Goal: Navigation & Orientation: Find specific page/section

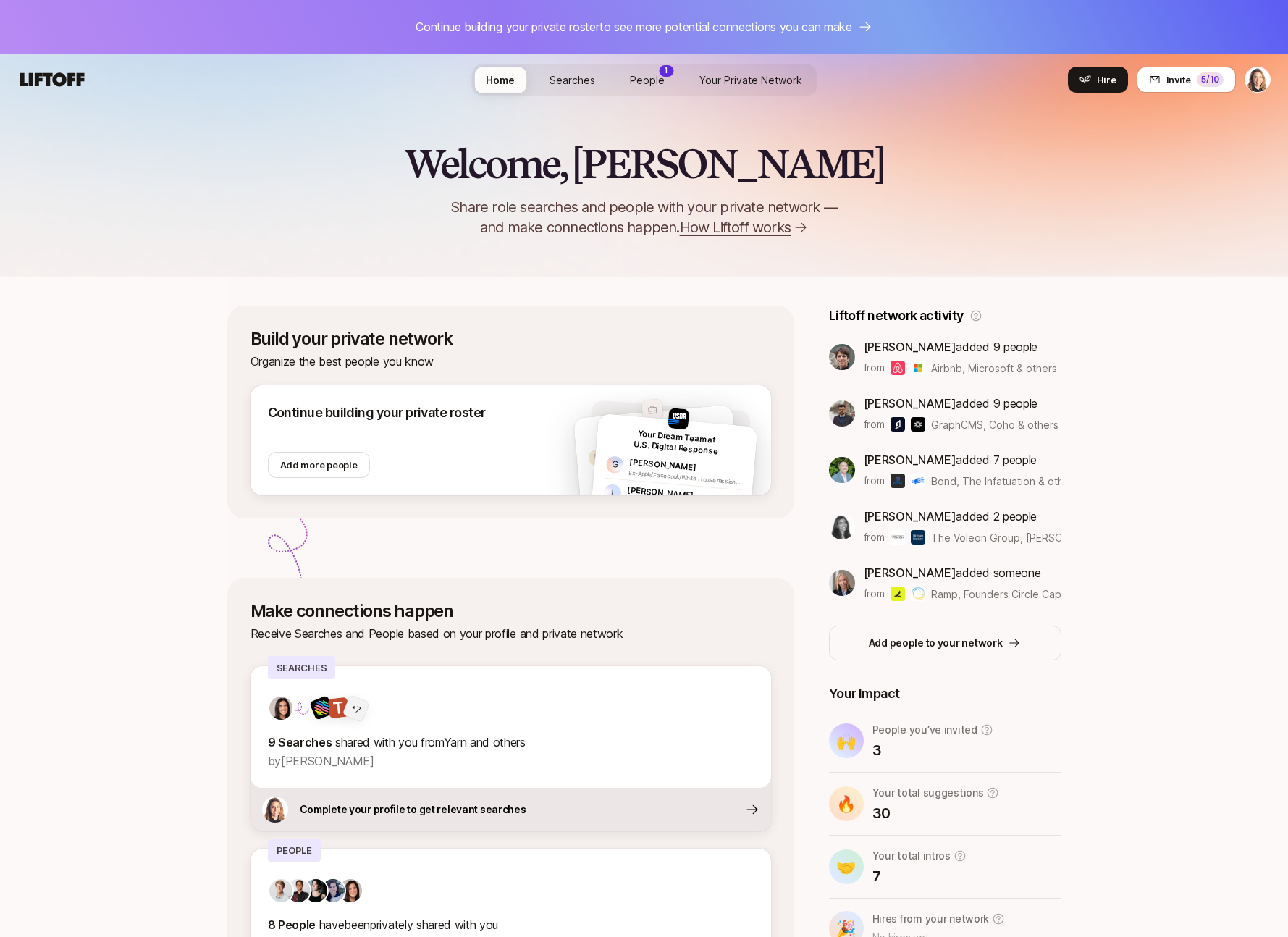
click at [571, 77] on span "Searches" at bounding box center [573, 79] width 46 height 12
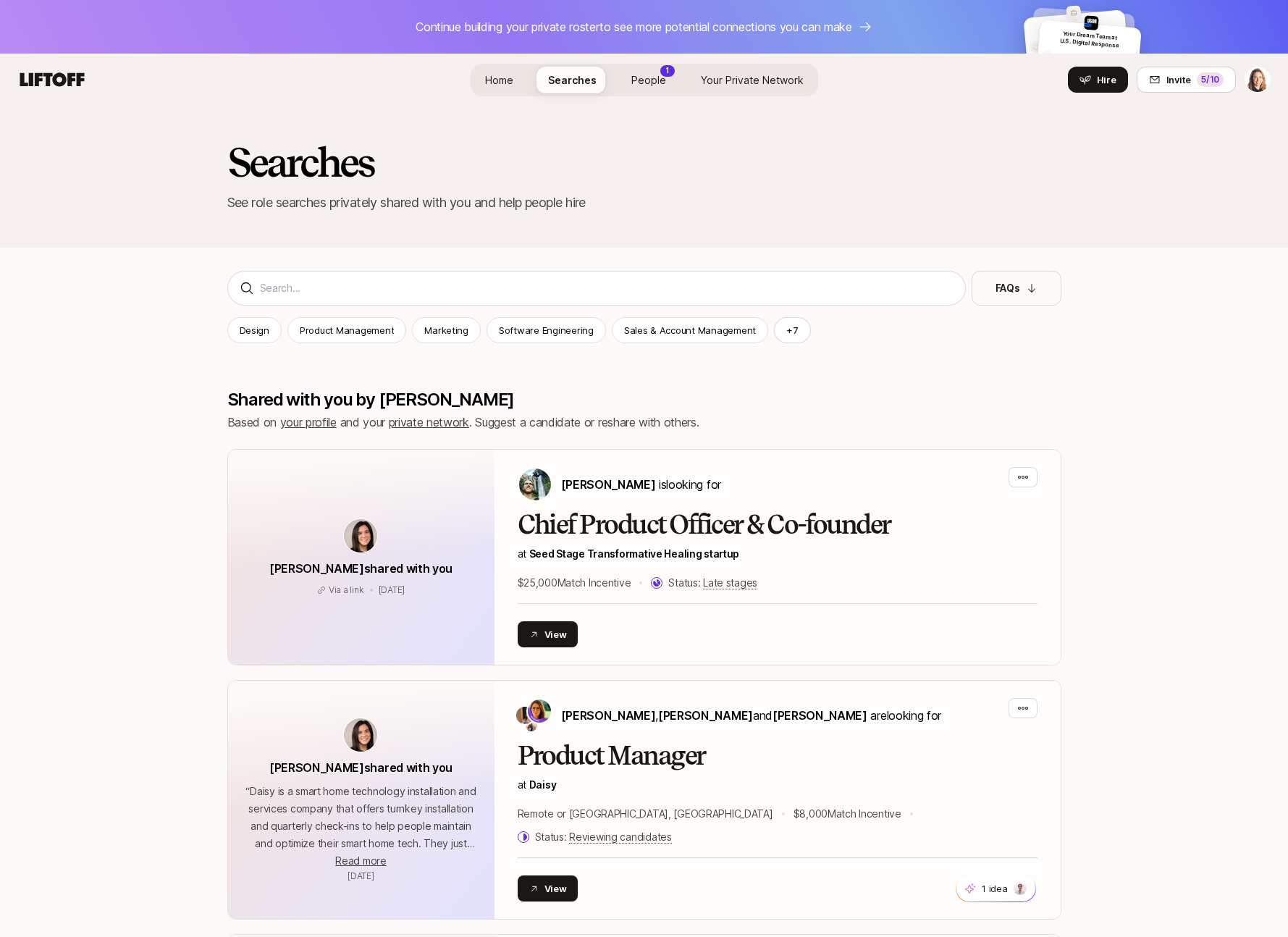
click at [652, 79] on span "People" at bounding box center [648, 79] width 34 height 12
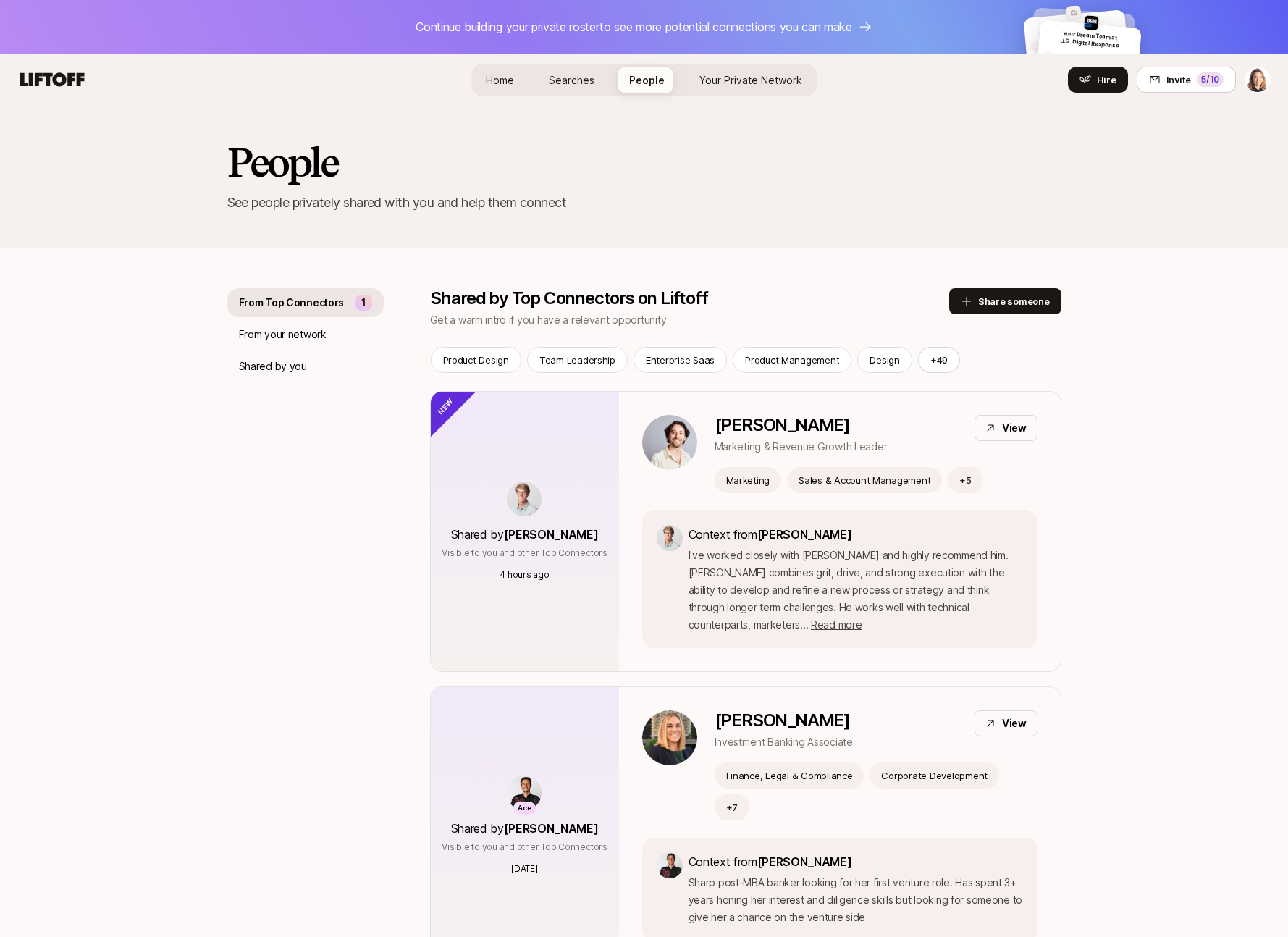
click at [580, 75] on span "Searches" at bounding box center [572, 79] width 46 height 12
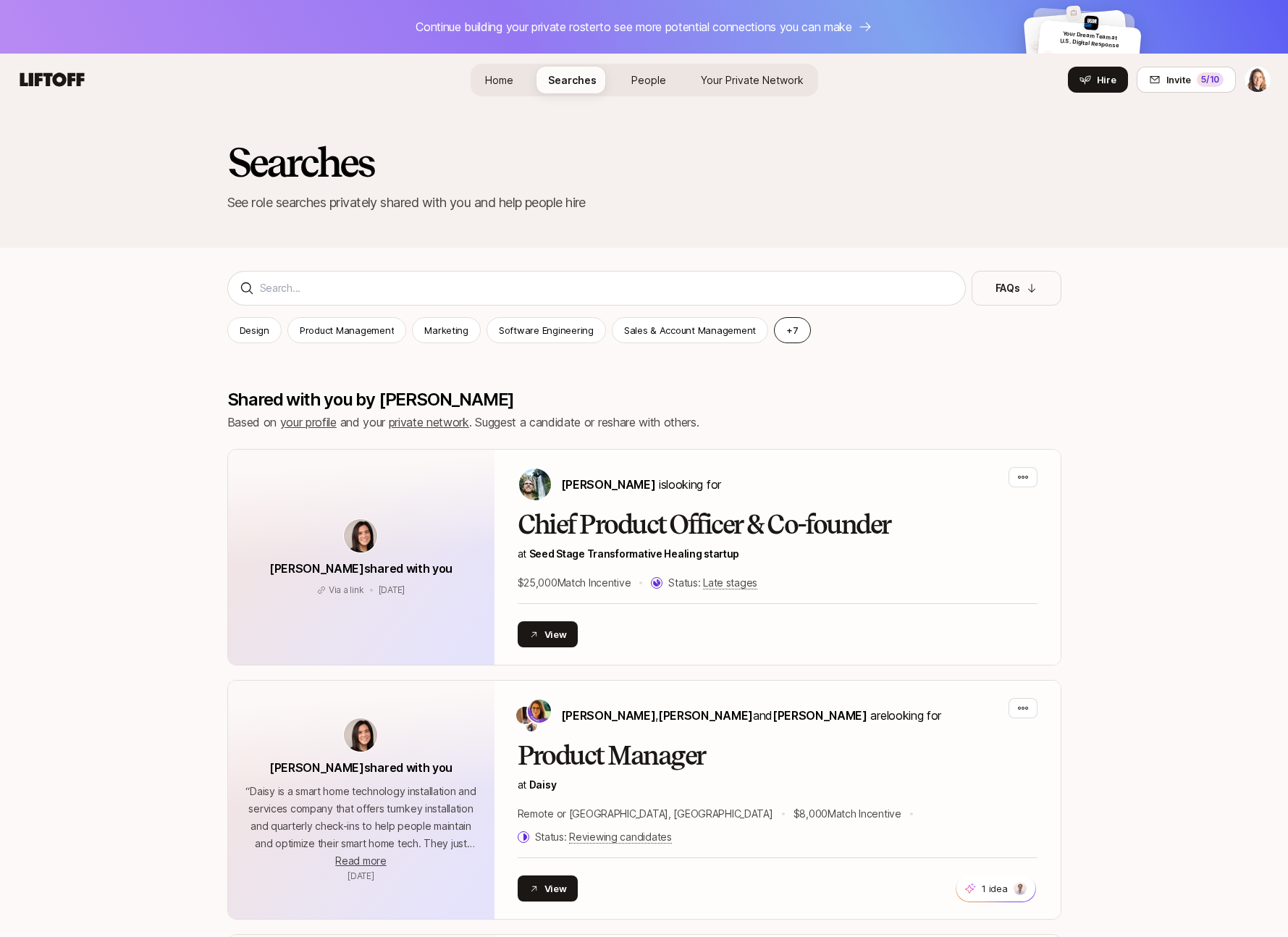
click at [783, 332] on button "+ 7" at bounding box center [792, 330] width 37 height 26
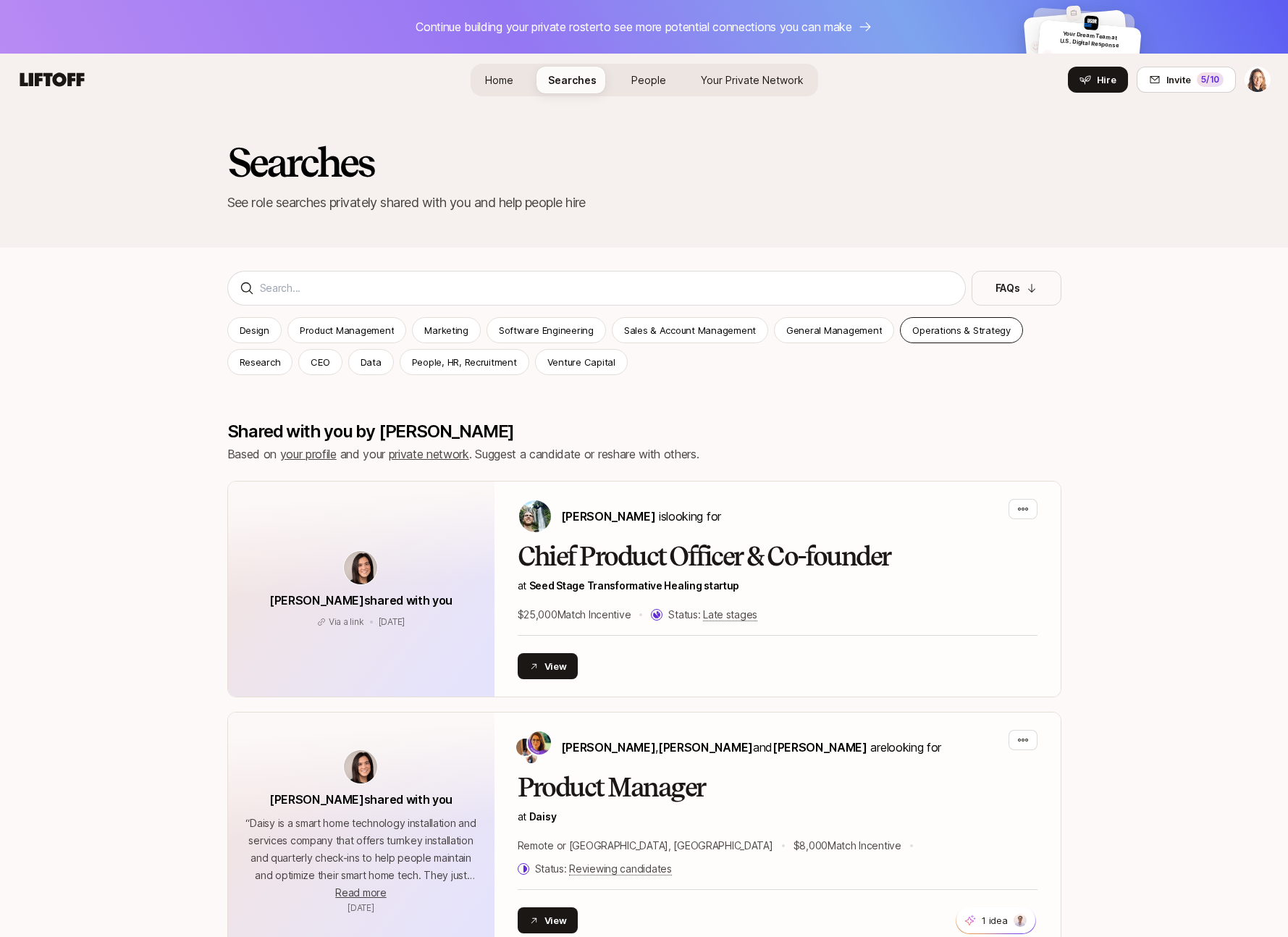
click at [932, 336] on p "Operations & Strategy" at bounding box center [961, 330] width 98 height 14
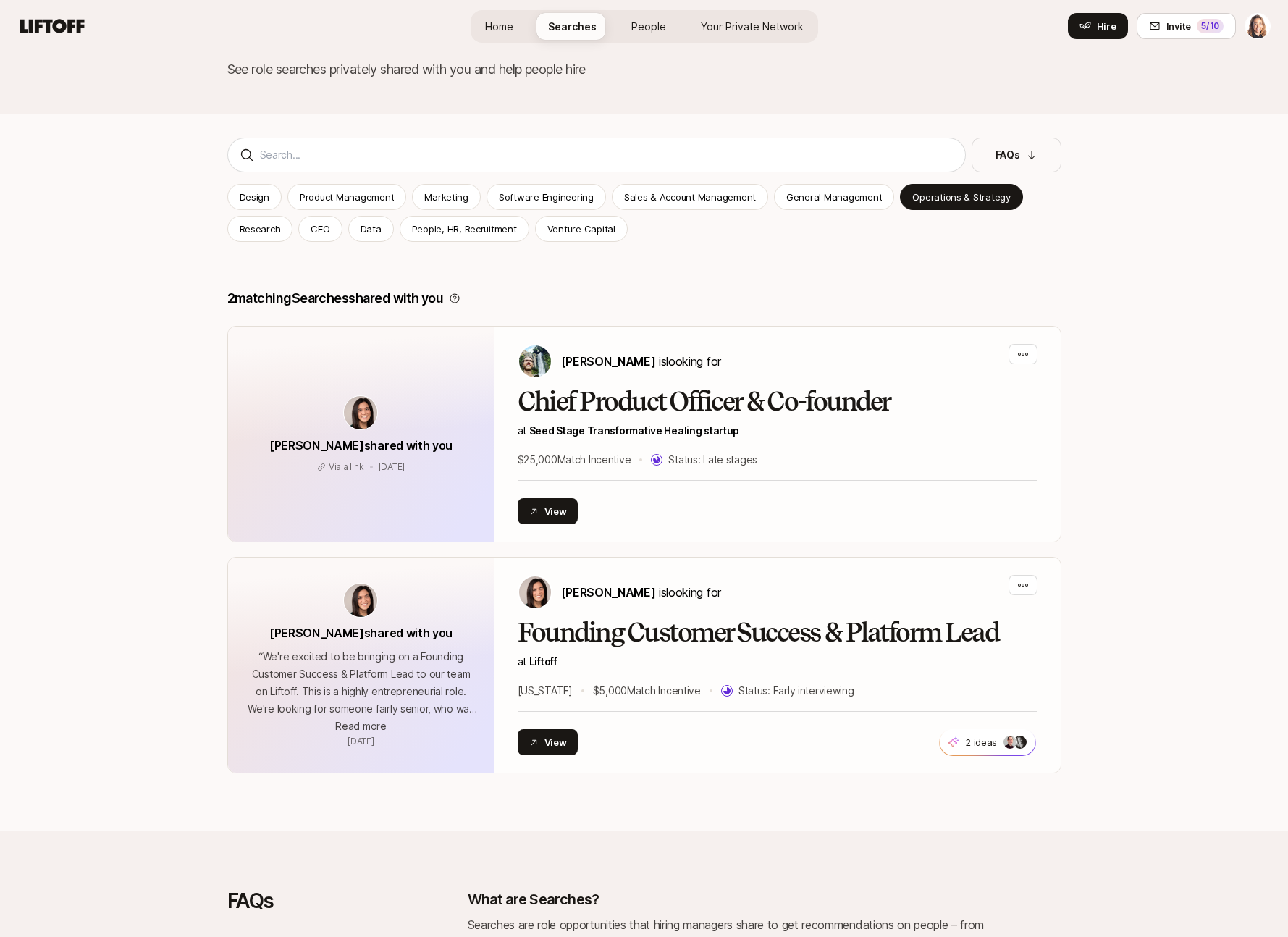
scroll to position [133, 0]
click at [424, 230] on p "People, HR, Recruitment" at bounding box center [465, 229] width 105 height 14
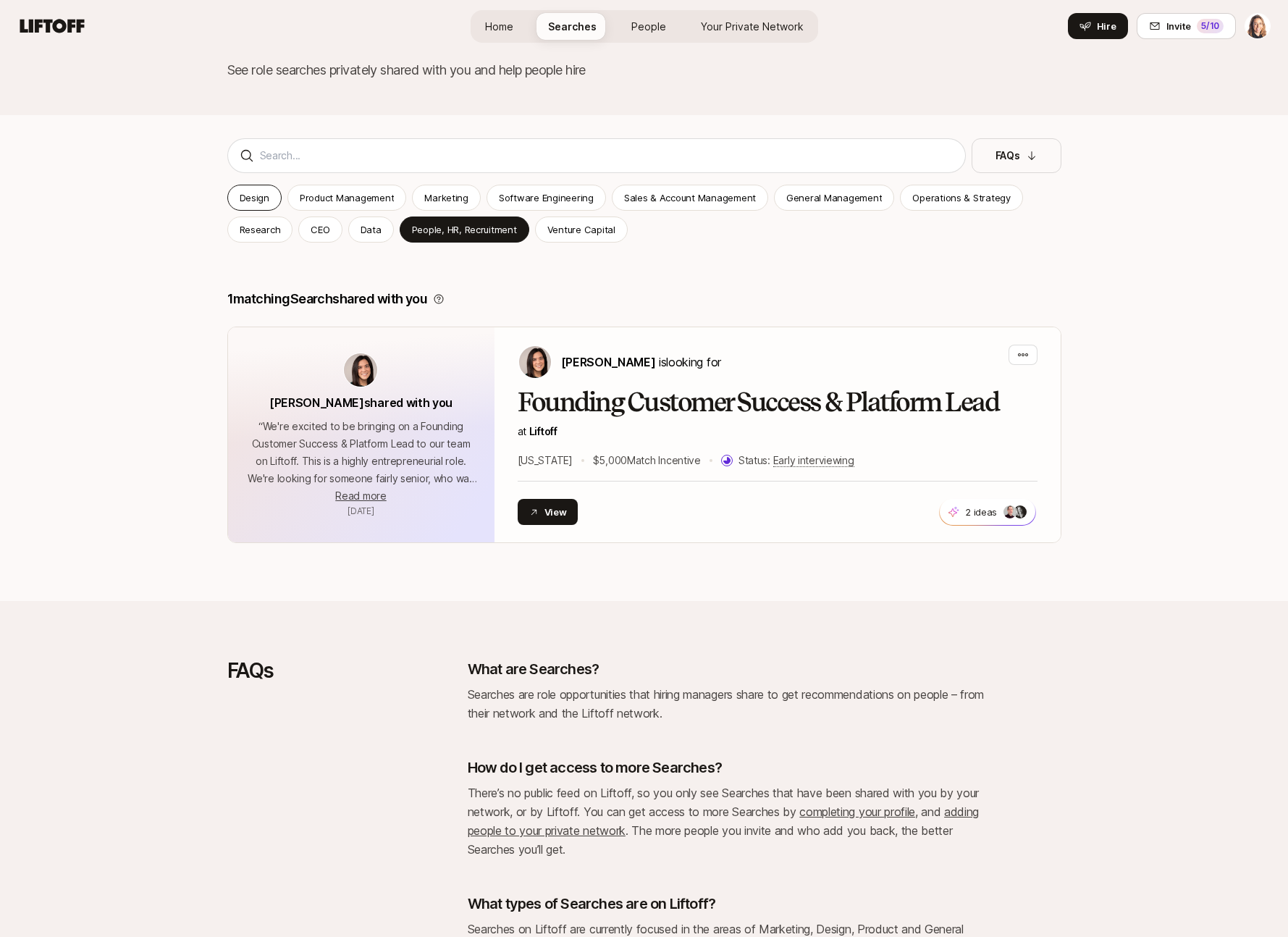
click at [248, 195] on p "Design" at bounding box center [254, 197] width 30 height 14
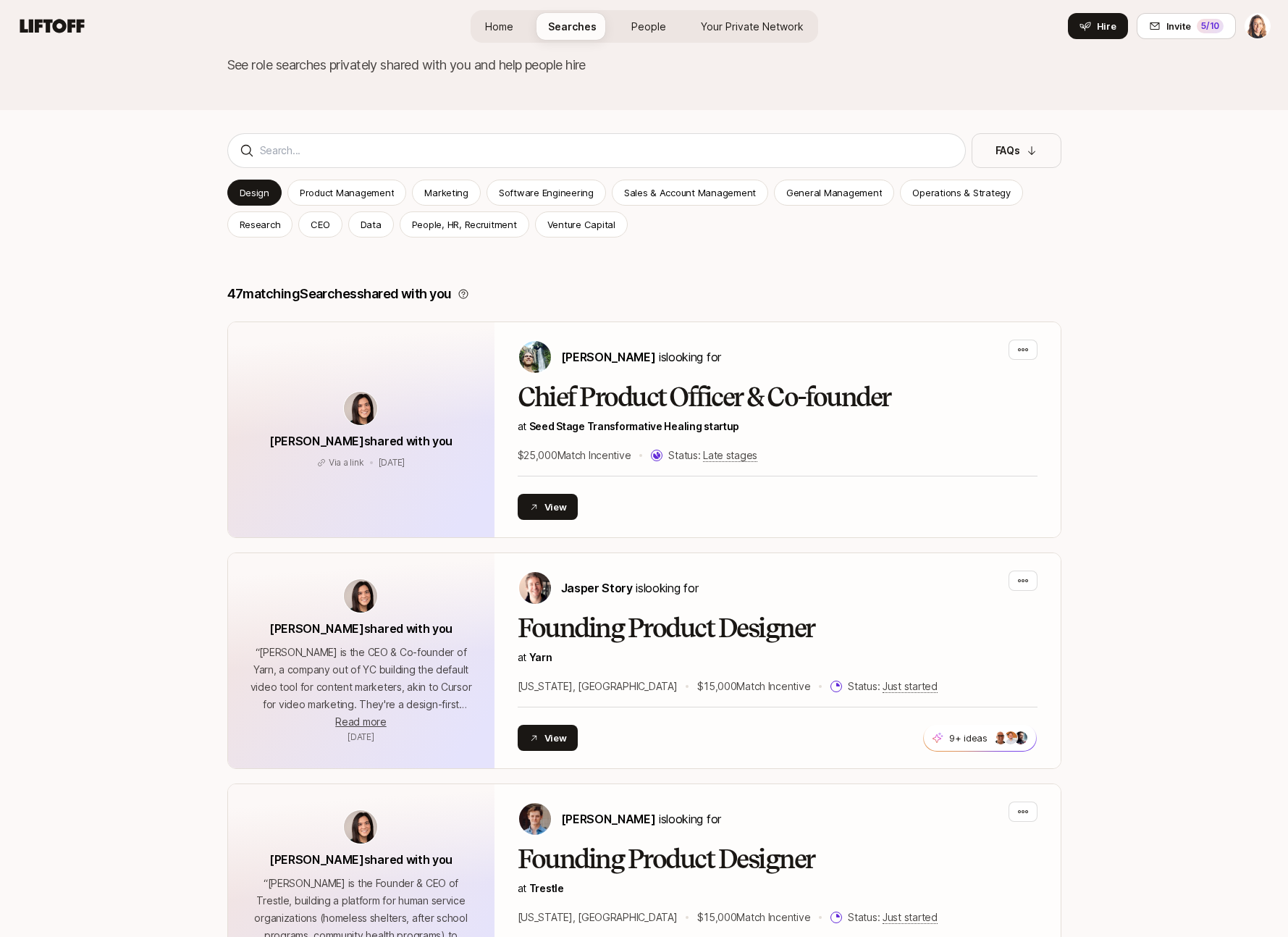
scroll to position [139, 0]
click at [1008, 148] on p "FAQs" at bounding box center [1008, 150] width 25 height 17
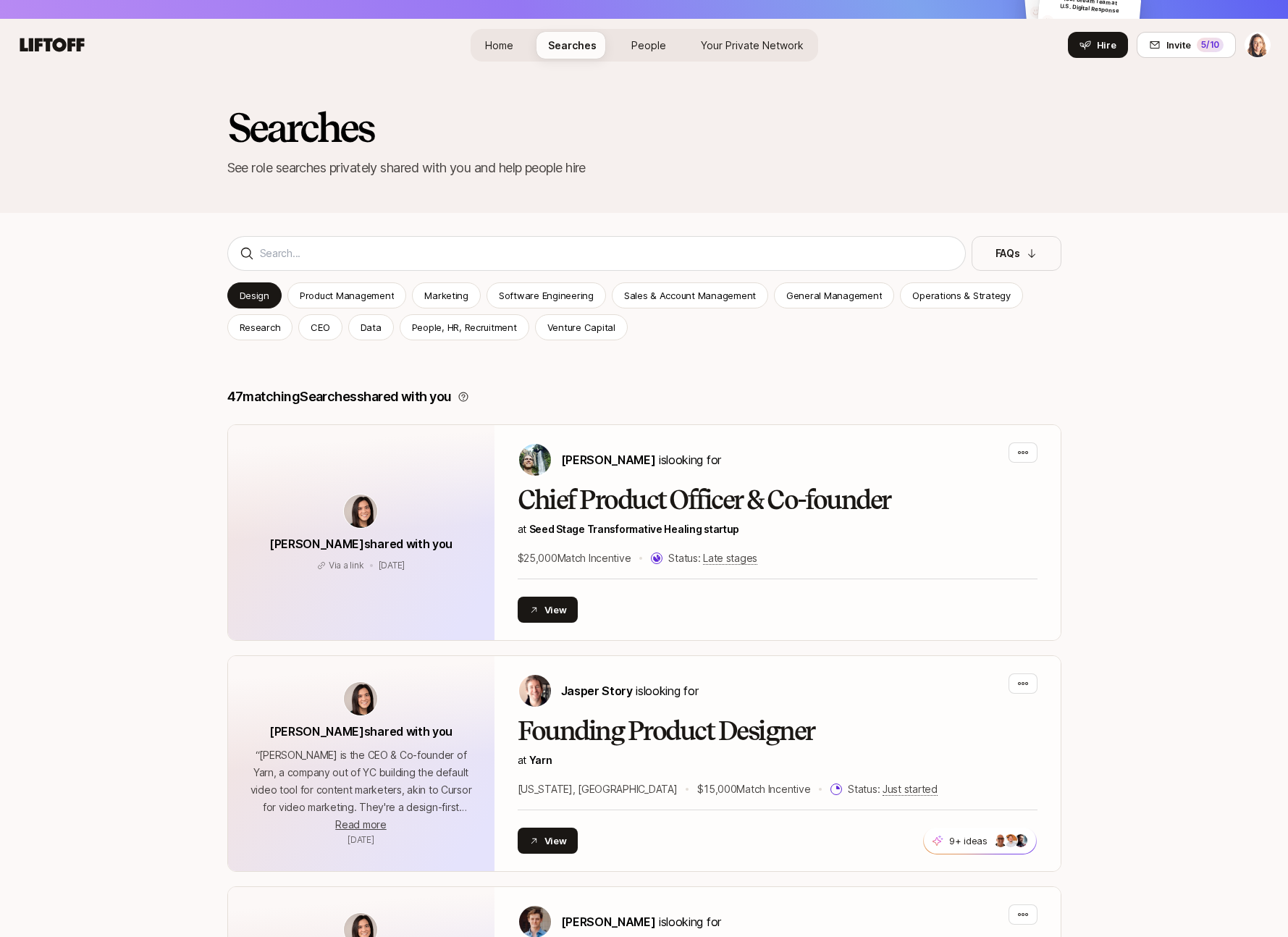
scroll to position [0, 0]
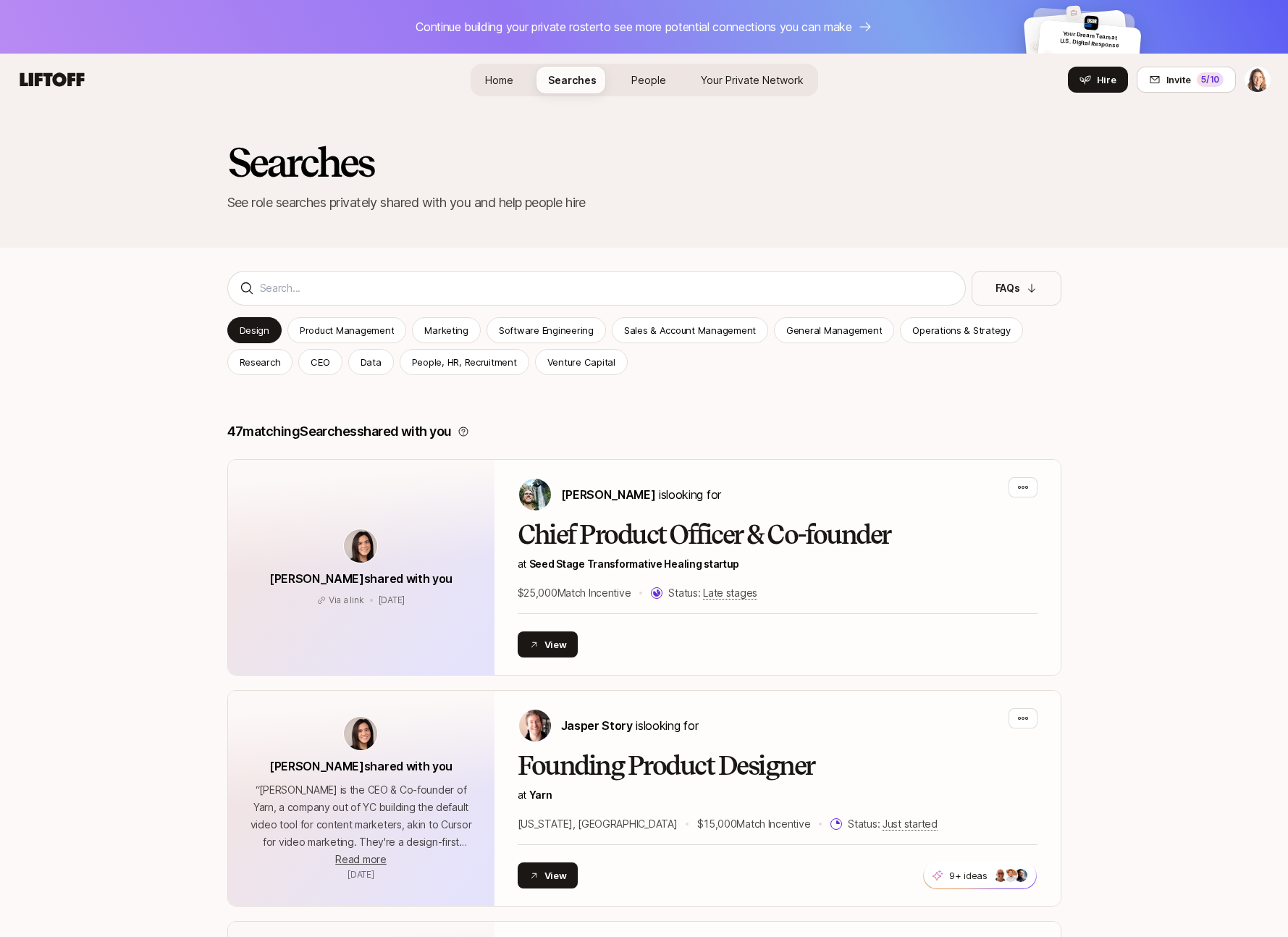
click at [745, 76] on span "Your Private Network" at bounding box center [753, 79] width 103 height 12
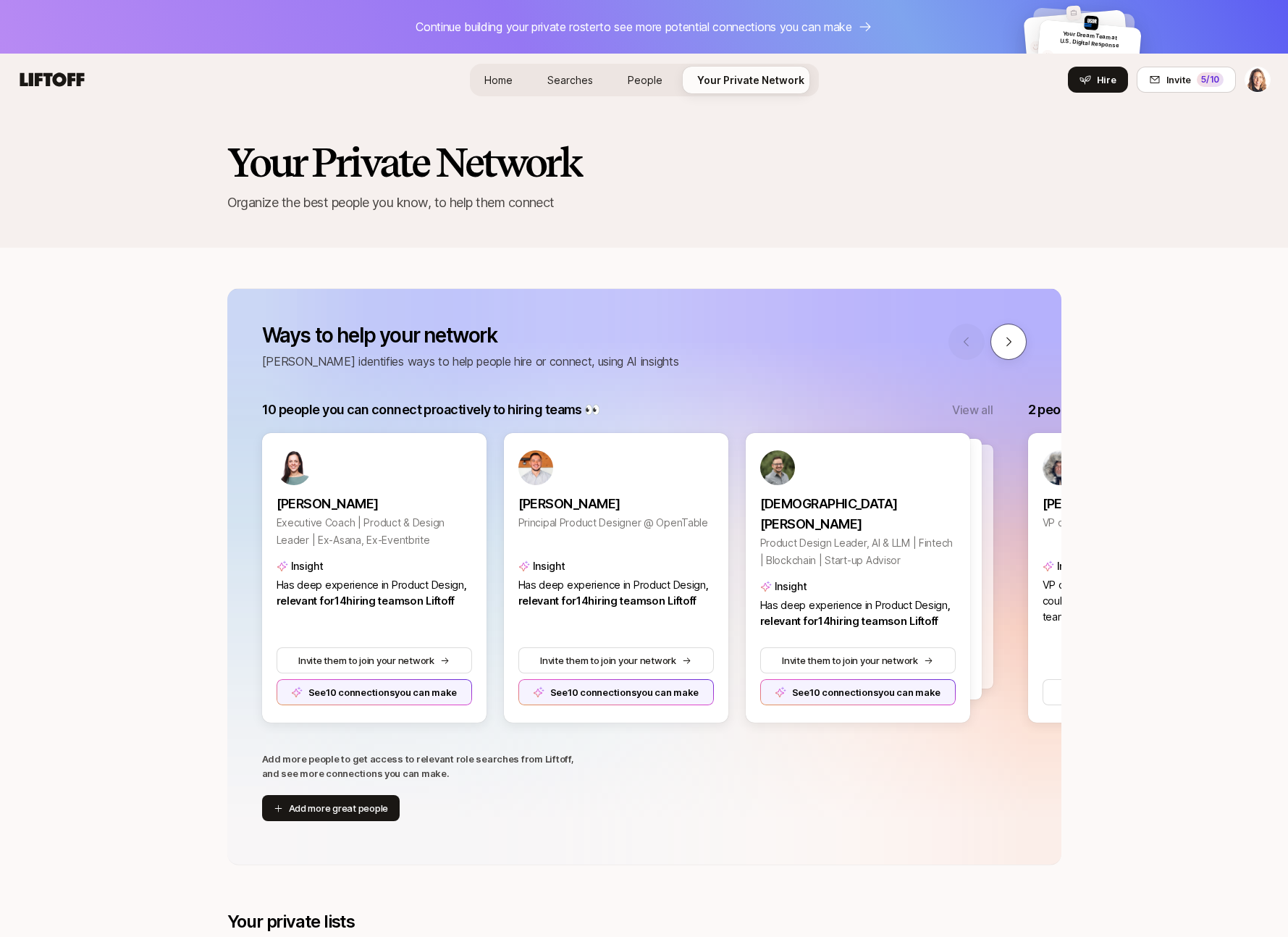
click at [1009, 338] on icon at bounding box center [1009, 342] width 13 height 13
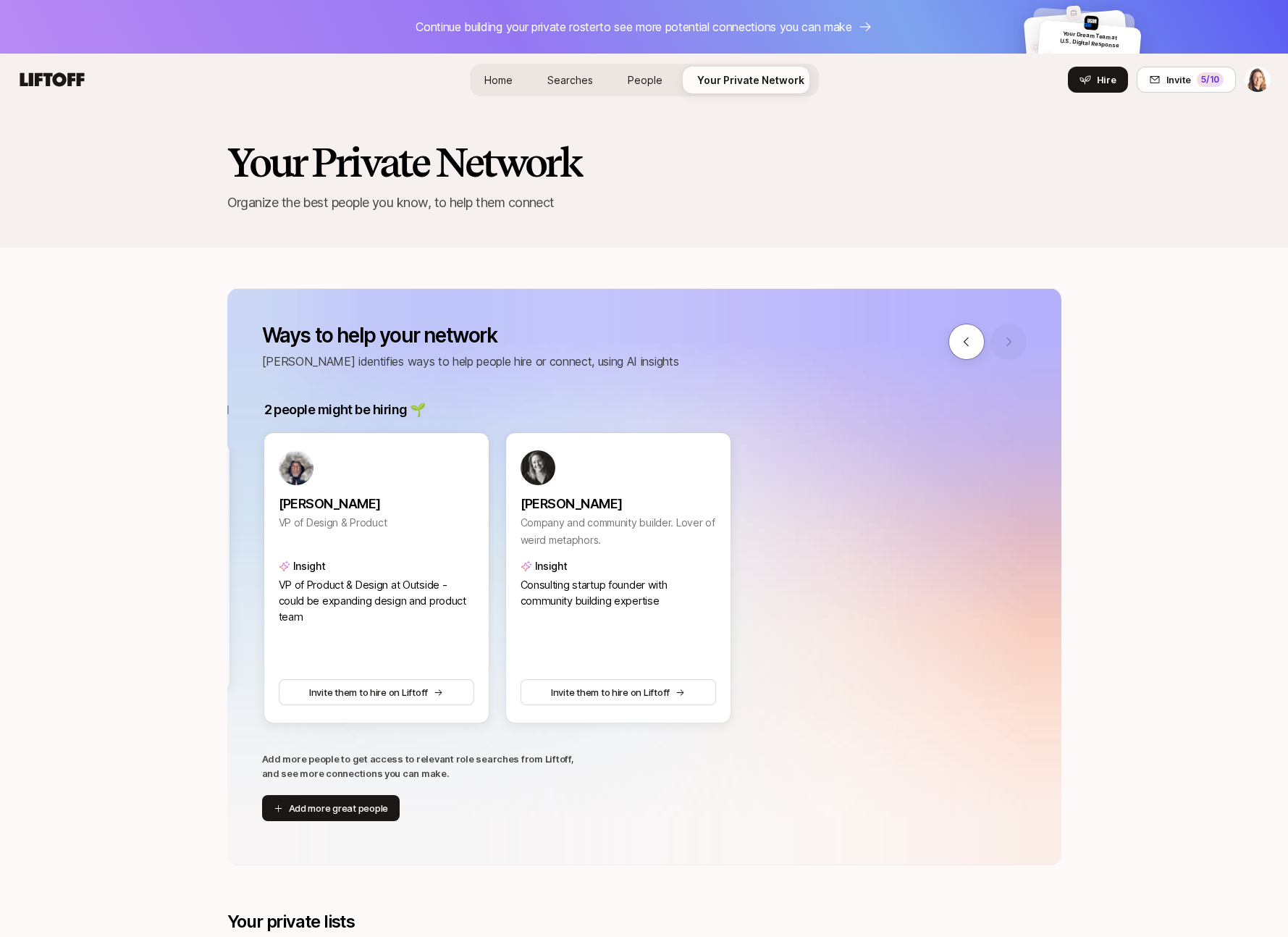
scroll to position [0, 766]
click at [959, 337] on button at bounding box center [967, 341] width 36 height 36
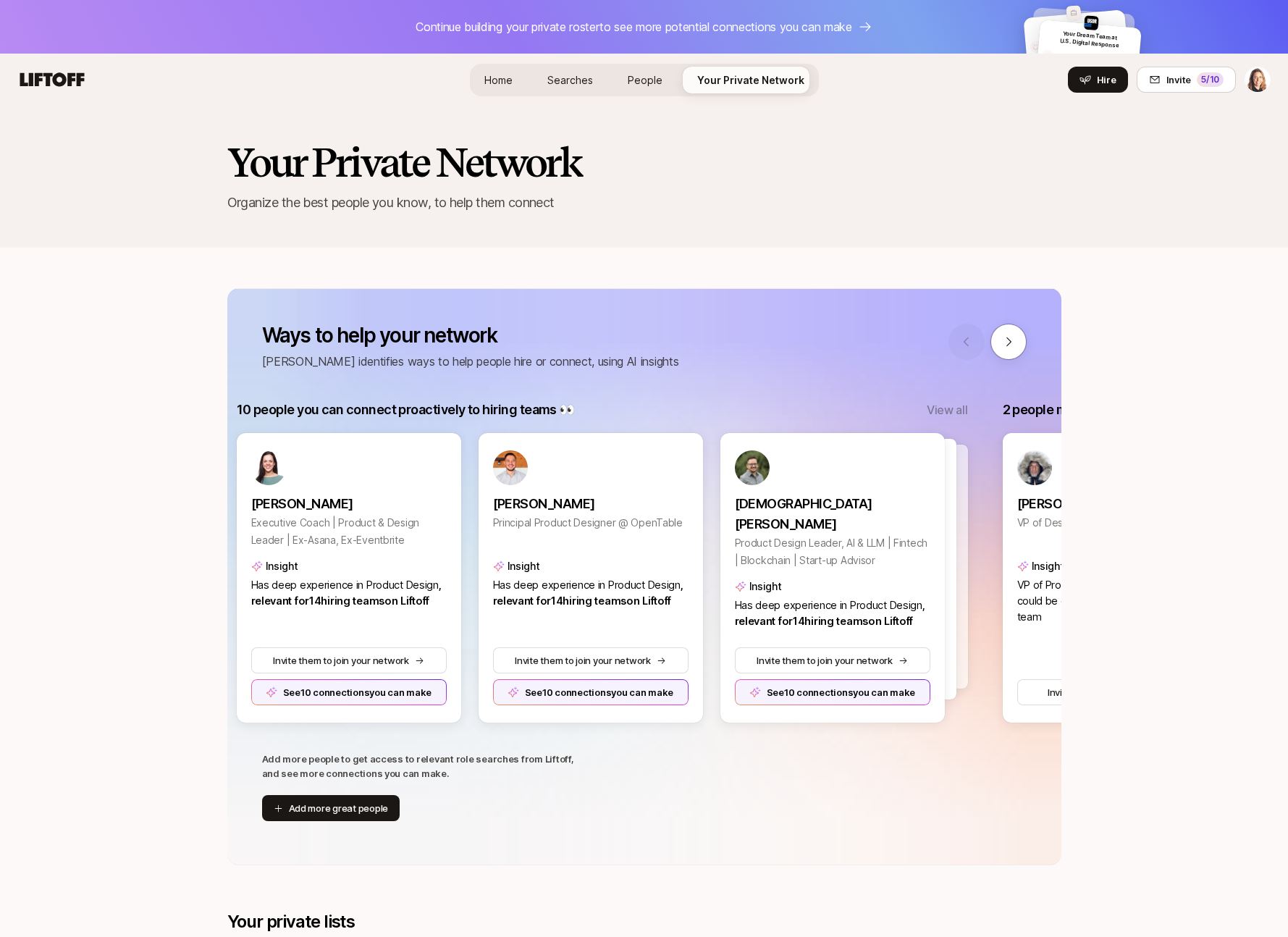
scroll to position [0, 0]
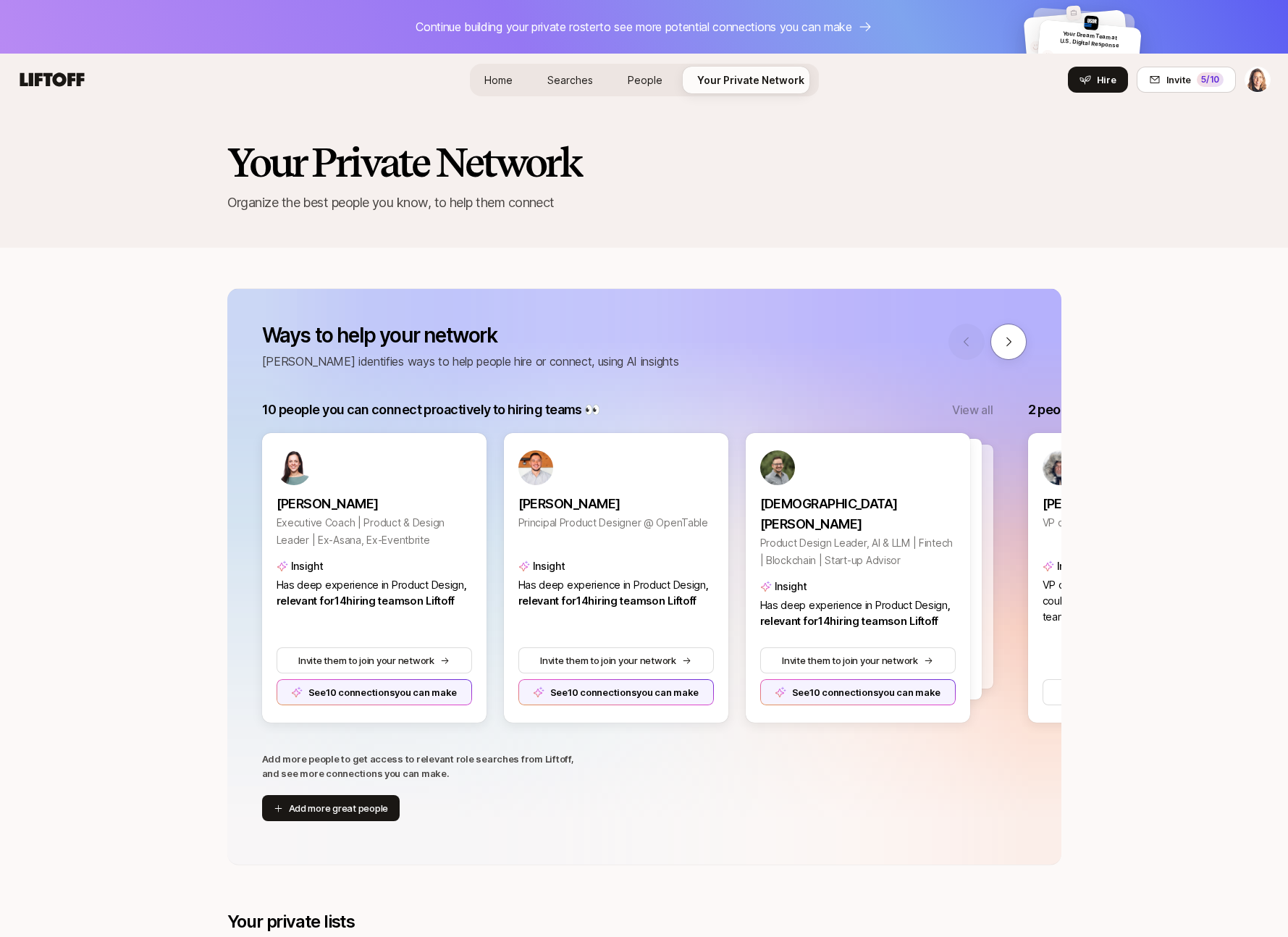
click at [971, 407] on p "View all" at bounding box center [972, 410] width 40 height 19
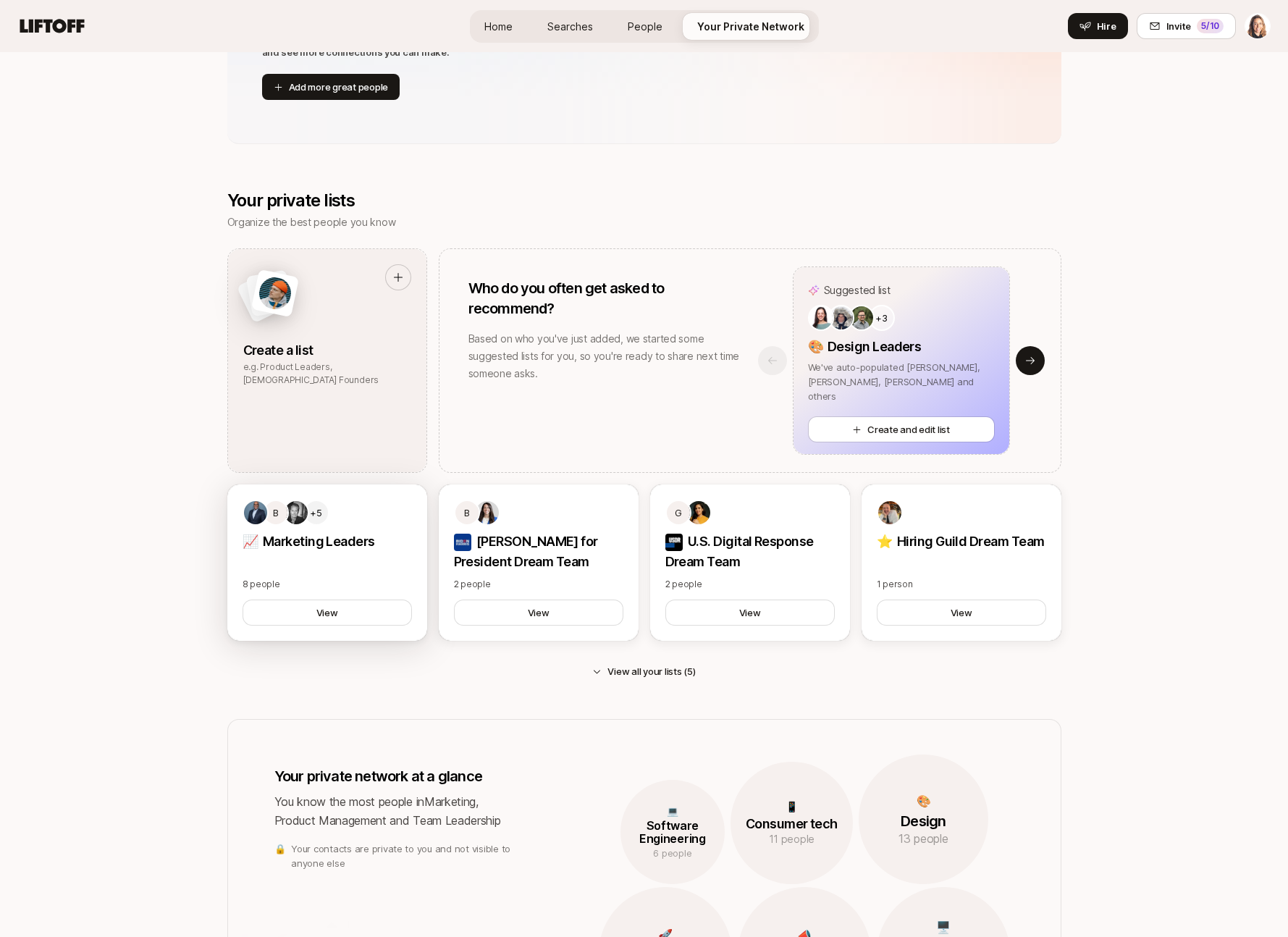
scroll to position [724, 0]
